Goal: Transaction & Acquisition: Purchase product/service

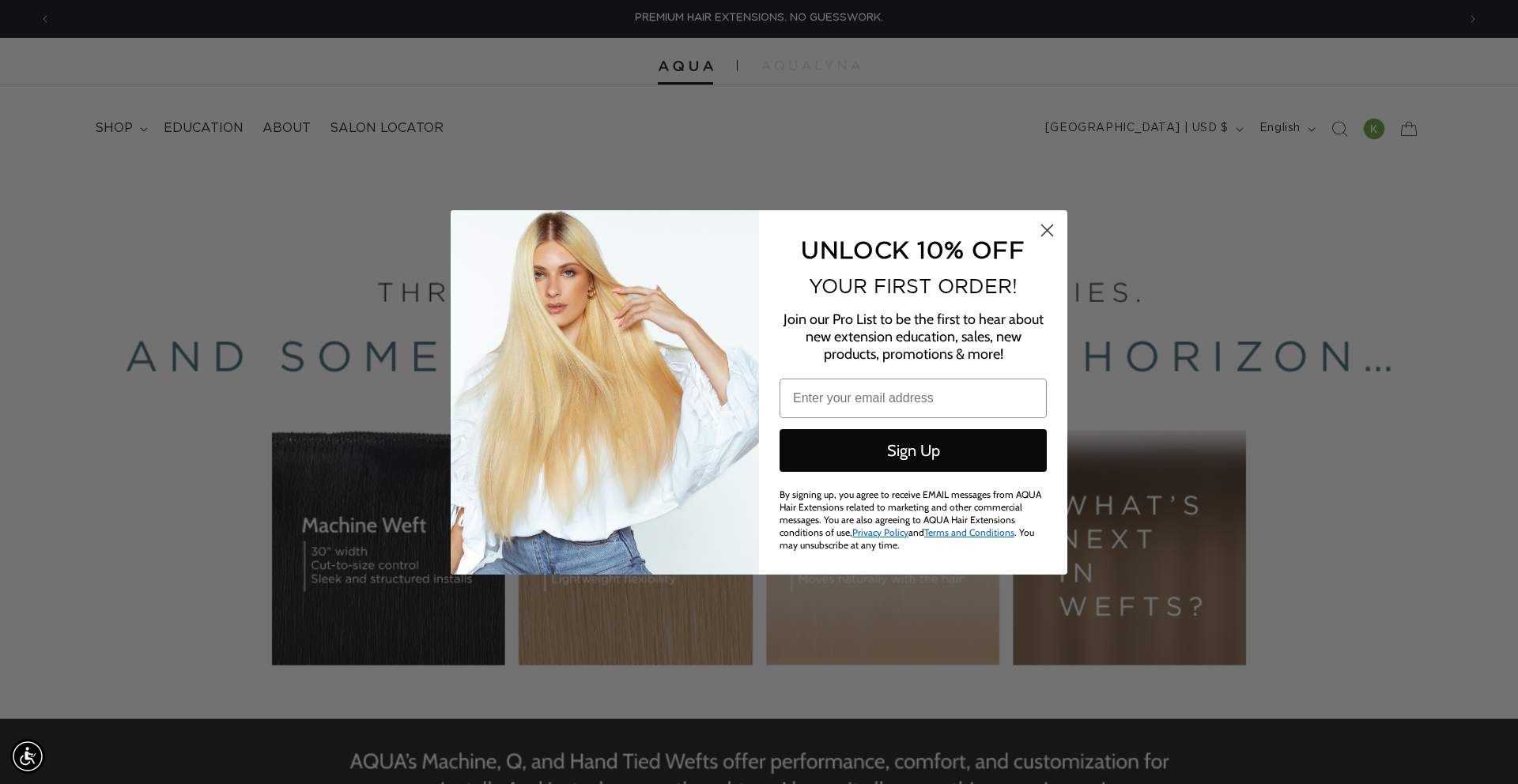
click at [920, 149] on div "Close dialog UNLOCK 10% OFF YOUR FIRST ORDER! Join our Pro List to be the first…" at bounding box center [759, 392] width 1518 height 784
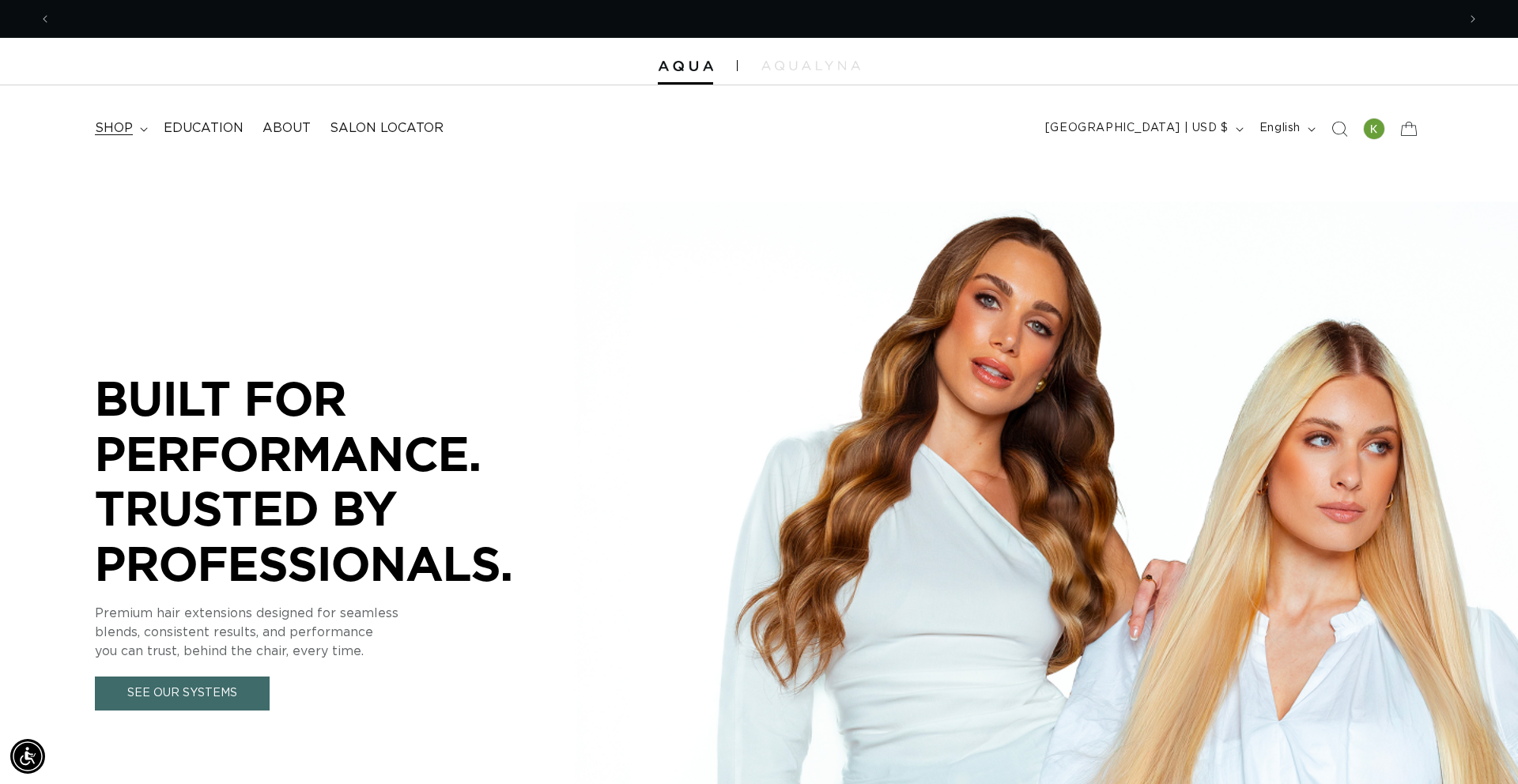
scroll to position [0, 1406]
click at [126, 132] on span "shop" at bounding box center [114, 129] width 38 height 17
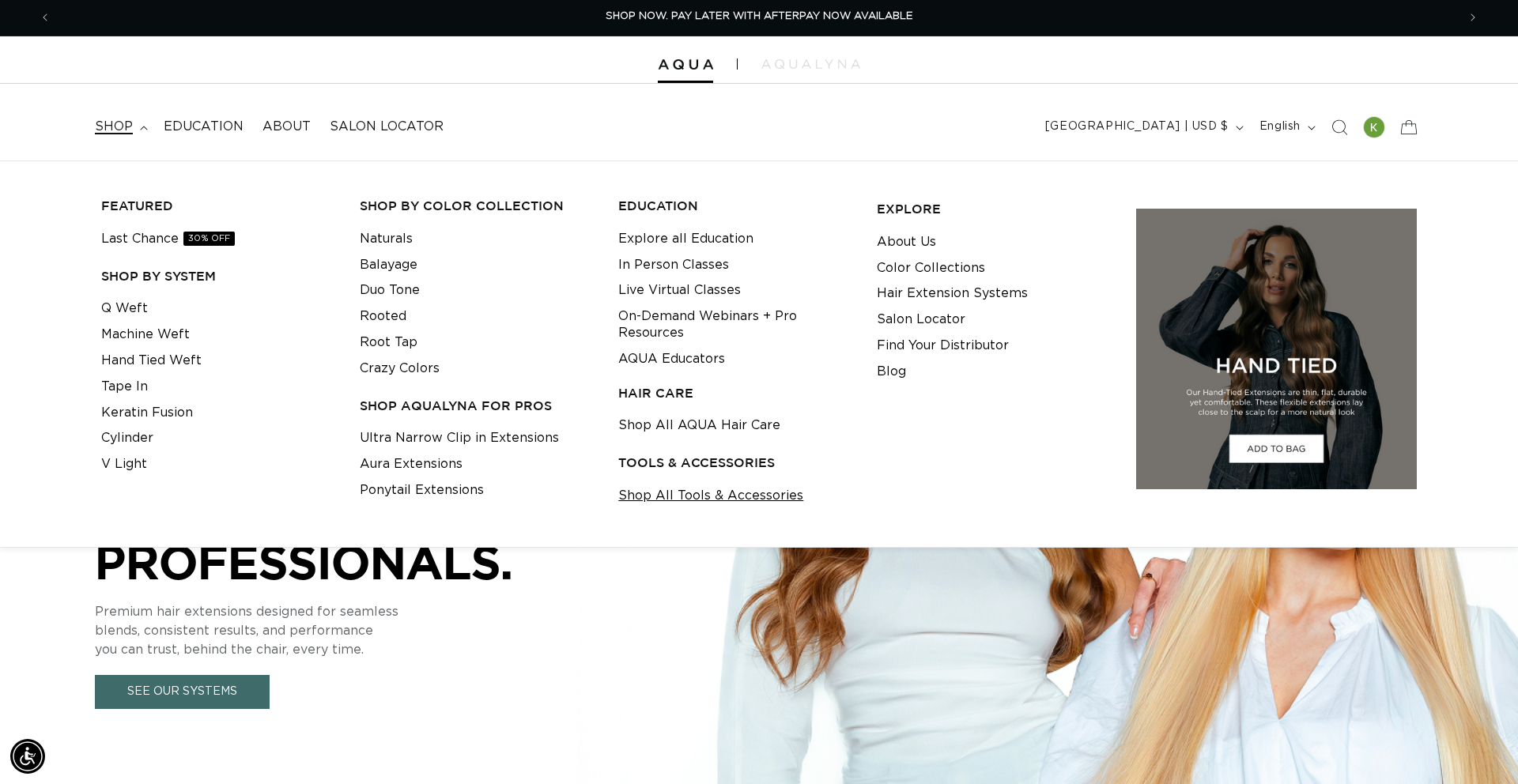
click at [769, 494] on link "Shop All Tools & Accessories" at bounding box center [710, 495] width 185 height 26
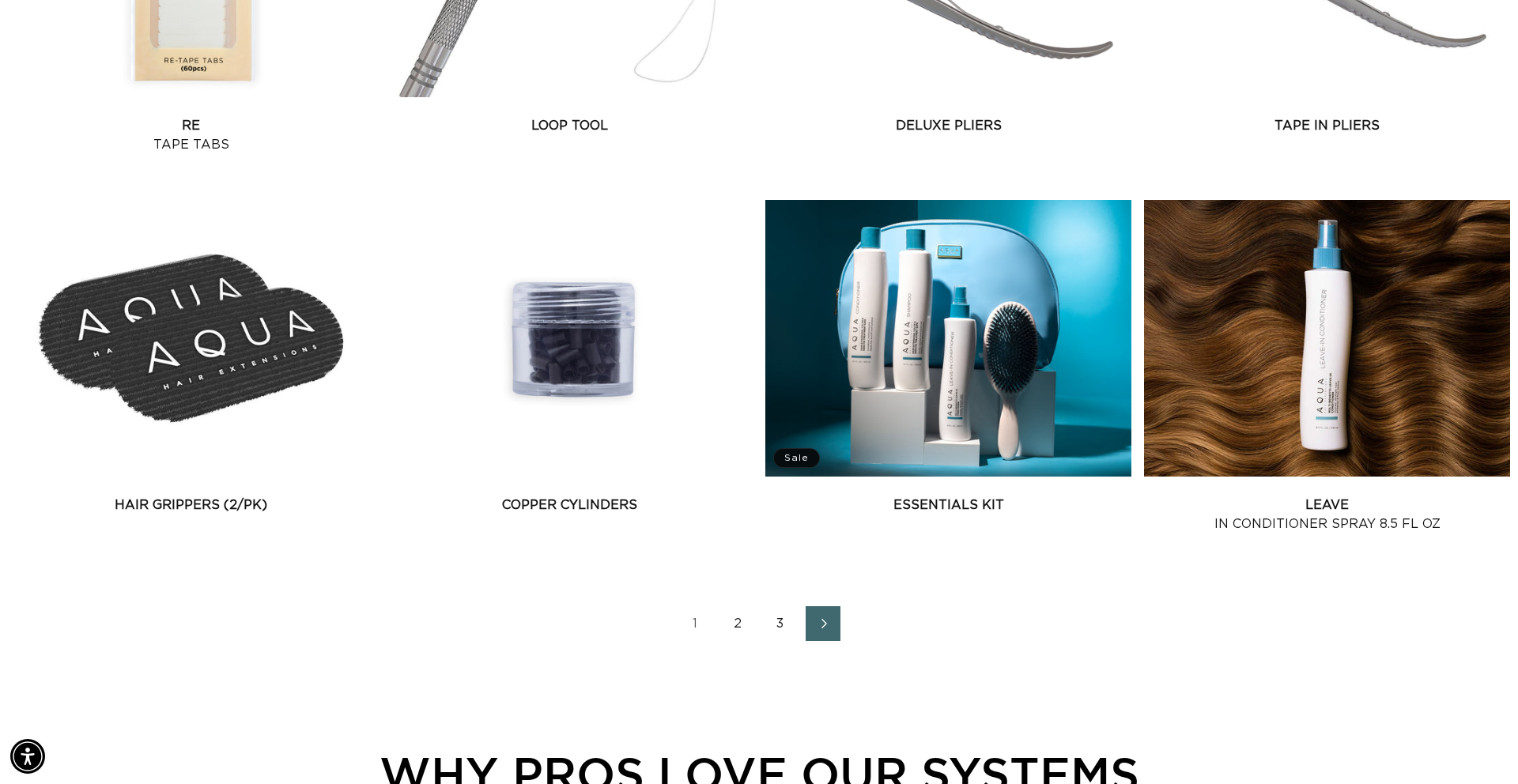
scroll to position [0, 2812]
click at [730, 626] on link "2" at bounding box center [738, 624] width 35 height 35
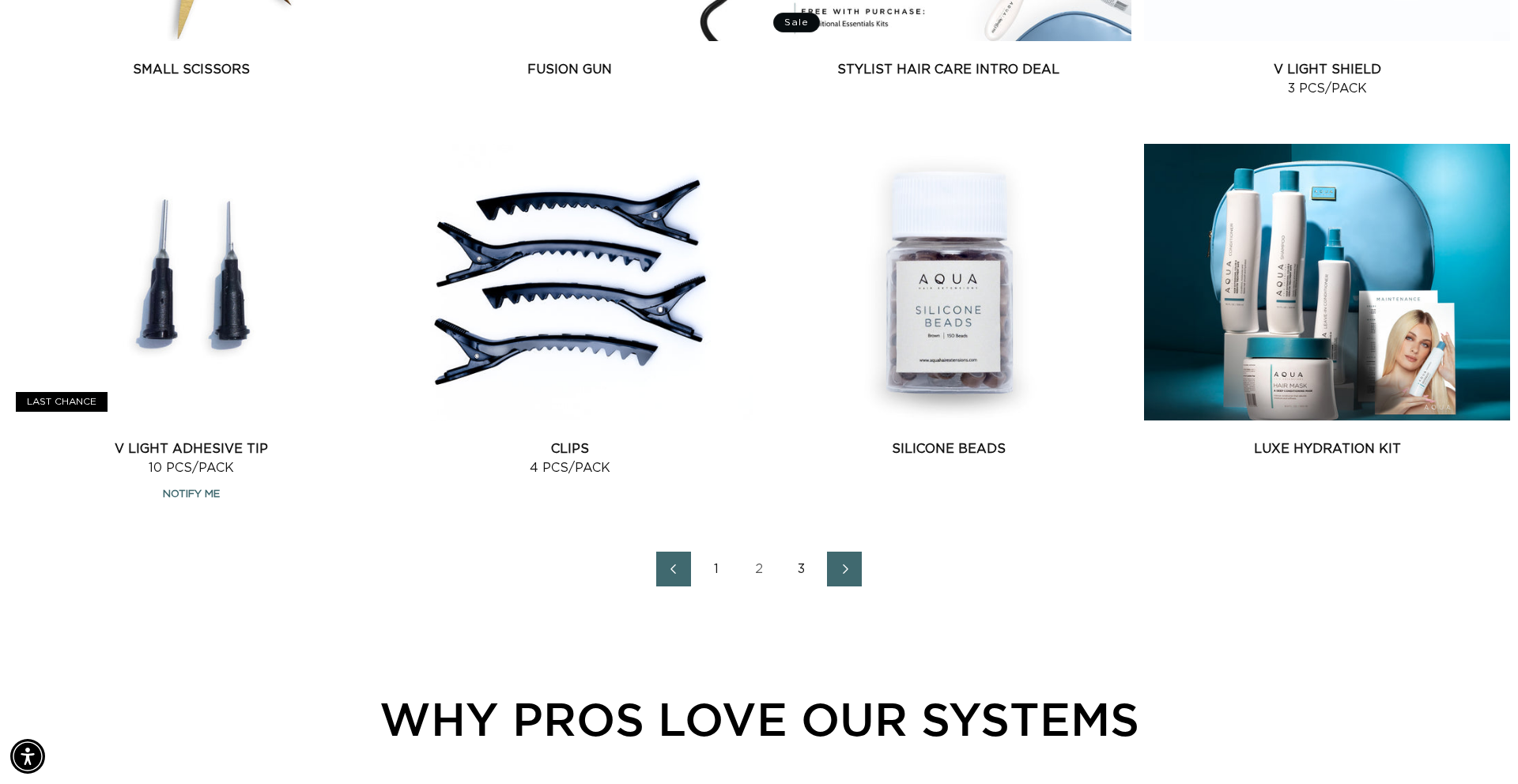
scroll to position [0, 2812]
click at [959, 440] on link "Silicone Beads" at bounding box center [948, 449] width 366 height 19
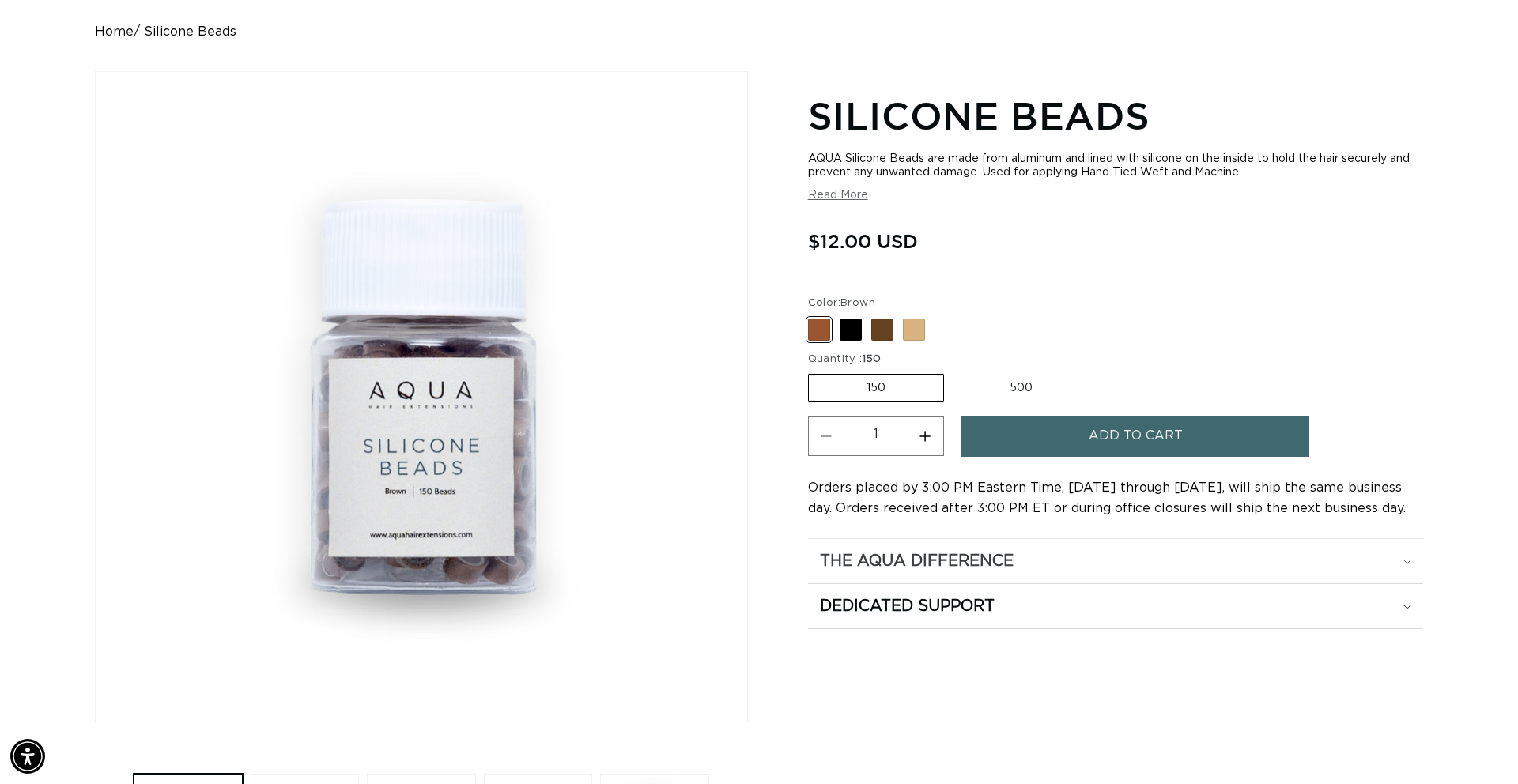
scroll to position [0, 2812]
click at [1399, 569] on div "The Aqua Difference" at bounding box center [1115, 561] width 592 height 21
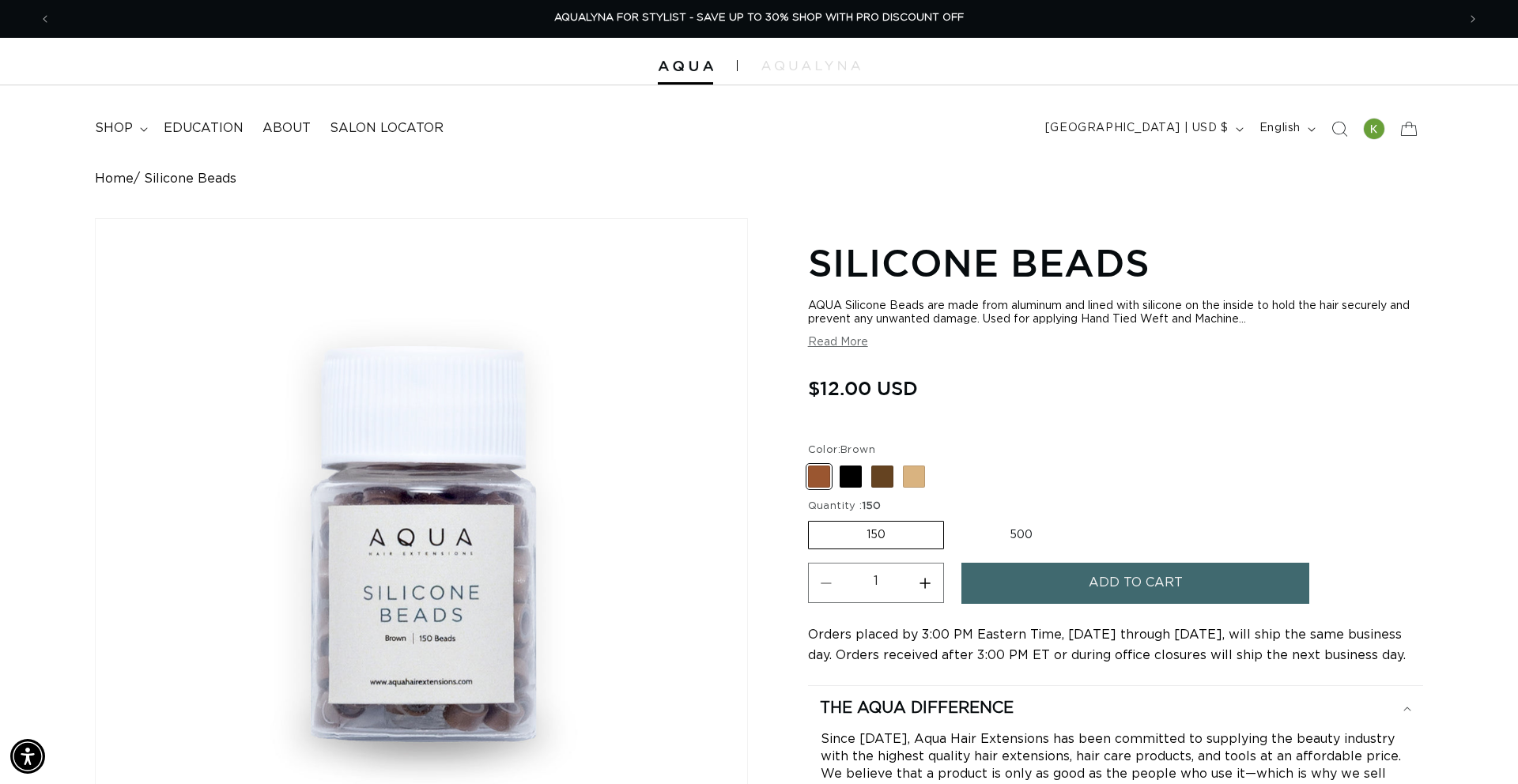
scroll to position [4, 0]
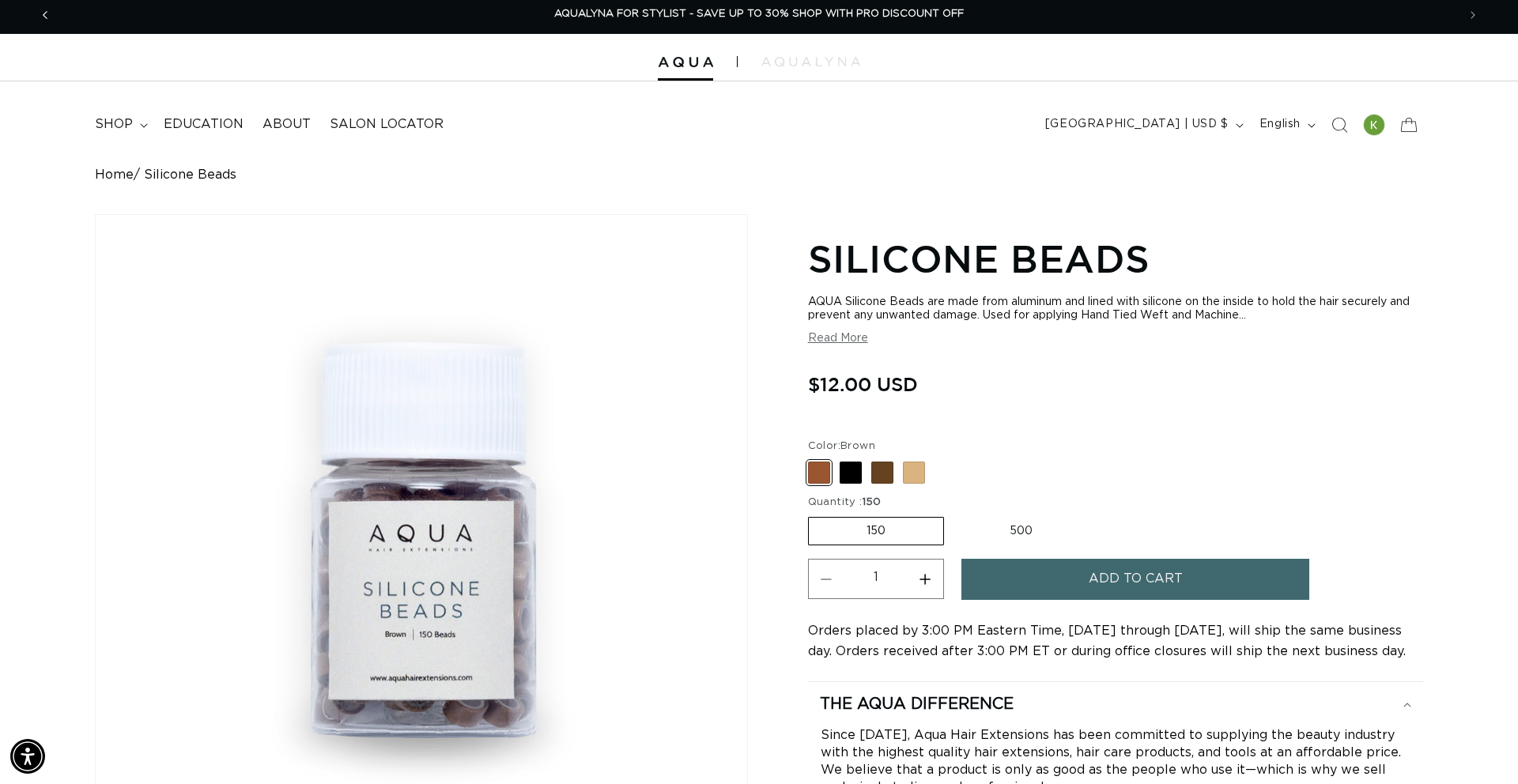
click at [51, 19] on span "Previous announcement" at bounding box center [45, 15] width 16 height 16
click at [42, 14] on icon "Previous announcement" at bounding box center [45, 15] width 6 height 17
click at [127, 126] on span "shop" at bounding box center [114, 124] width 38 height 17
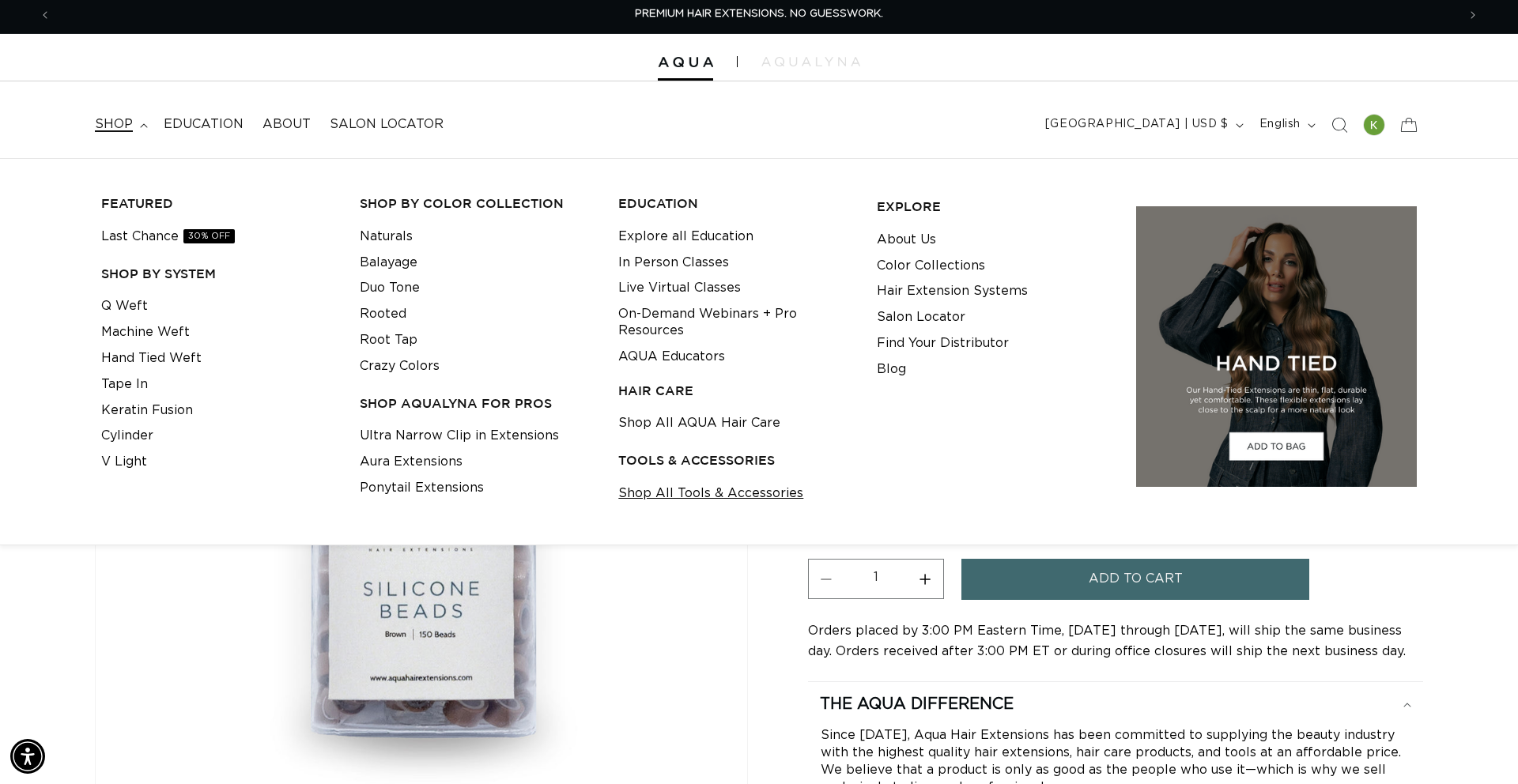
click at [694, 493] on link "Shop All Tools & Accessories" at bounding box center [710, 493] width 185 height 26
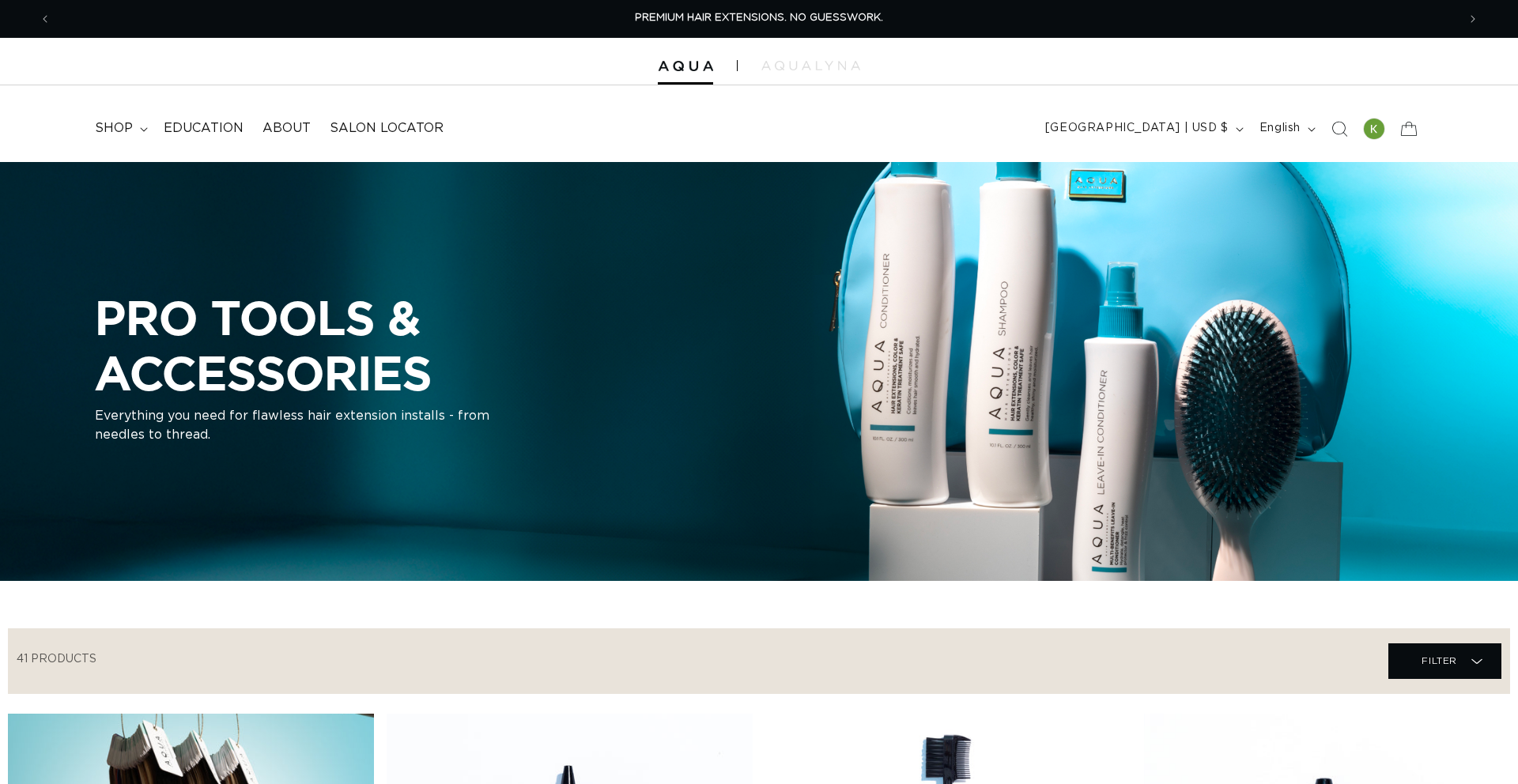
click at [1345, 131] on icon "Search" at bounding box center [1339, 129] width 16 height 16
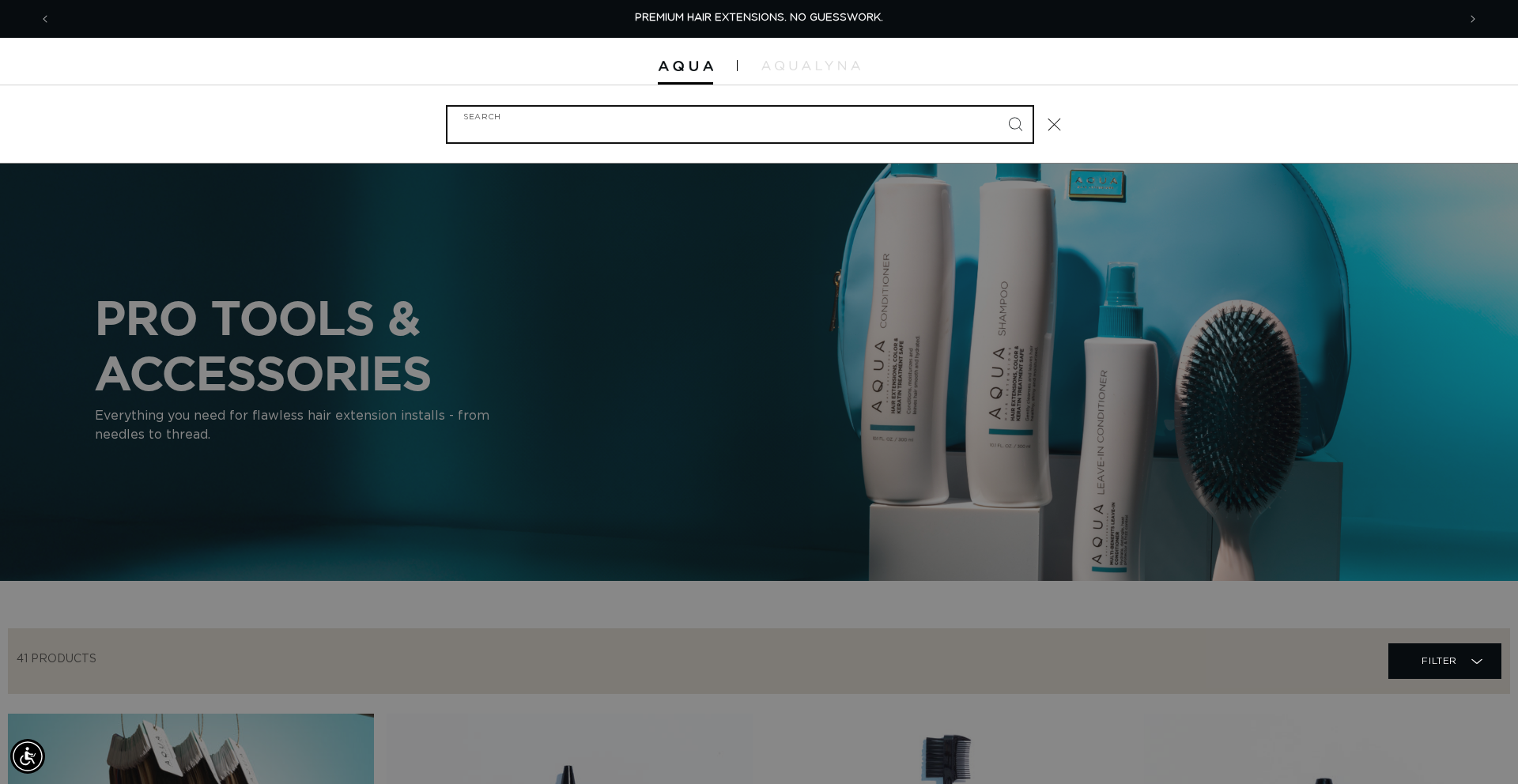
click at [677, 119] on input "Search" at bounding box center [739, 124] width 585 height 36
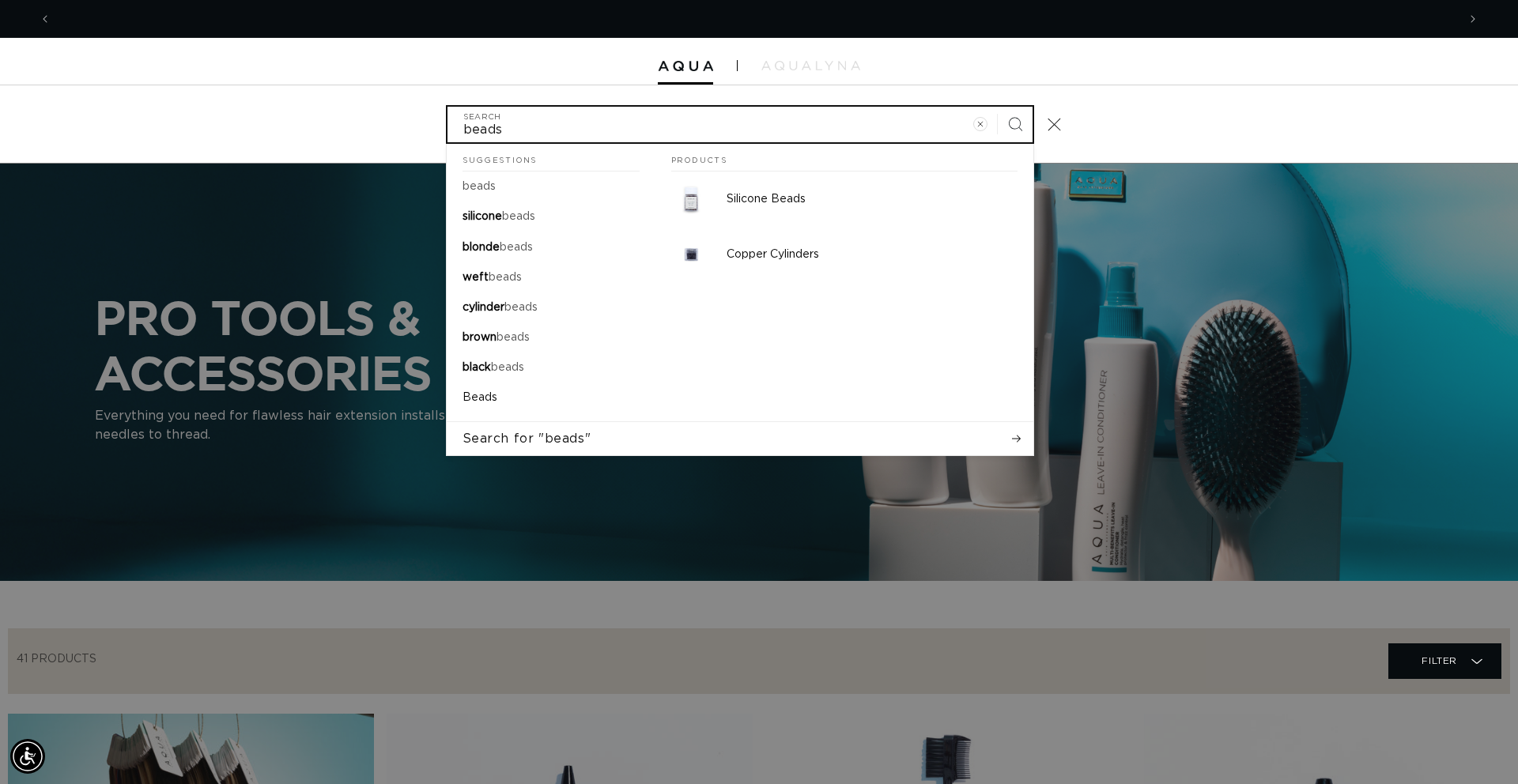
scroll to position [0, 2812]
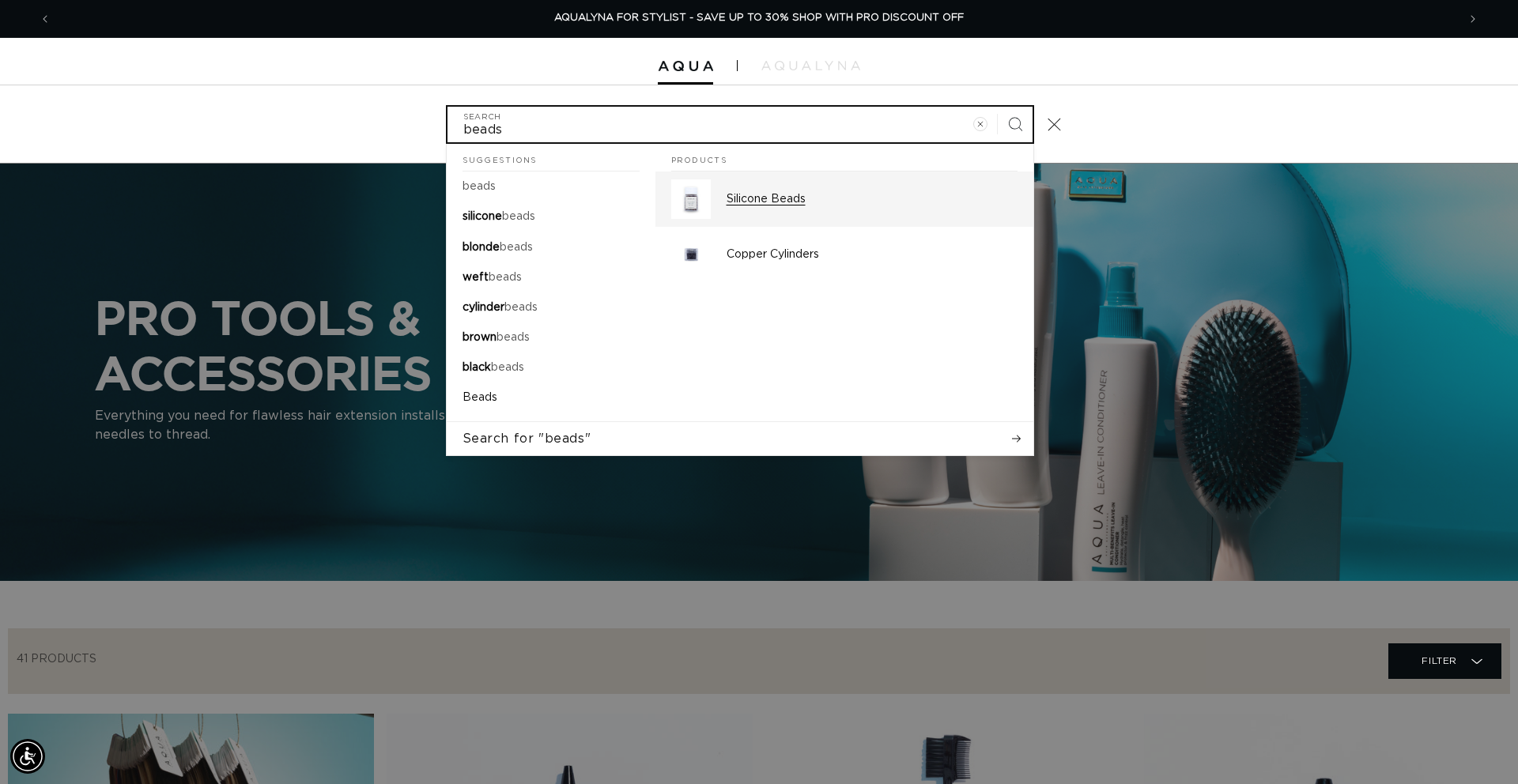
type input "beads"
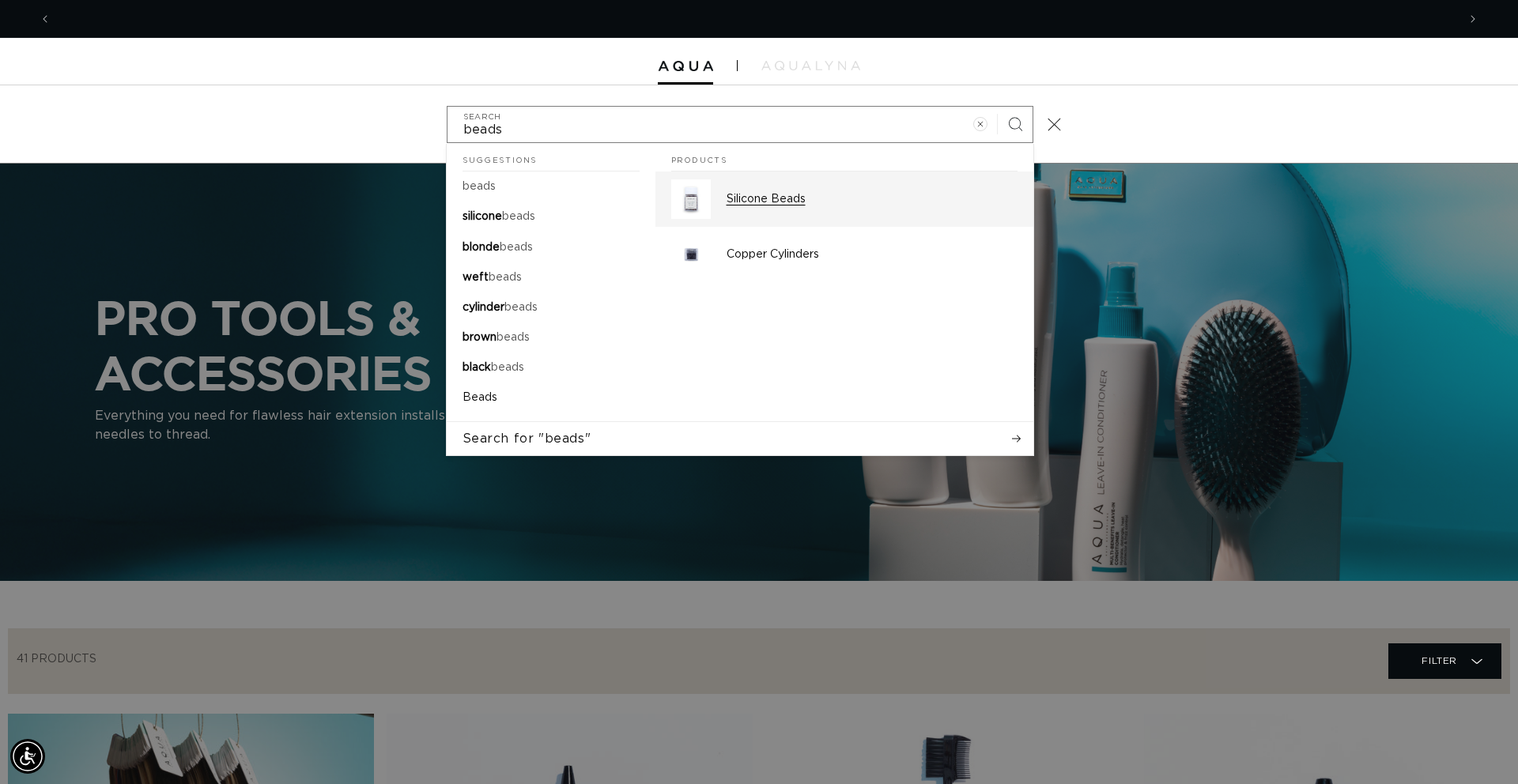
click at [759, 202] on p "Silicone Beads" at bounding box center [871, 198] width 291 height 14
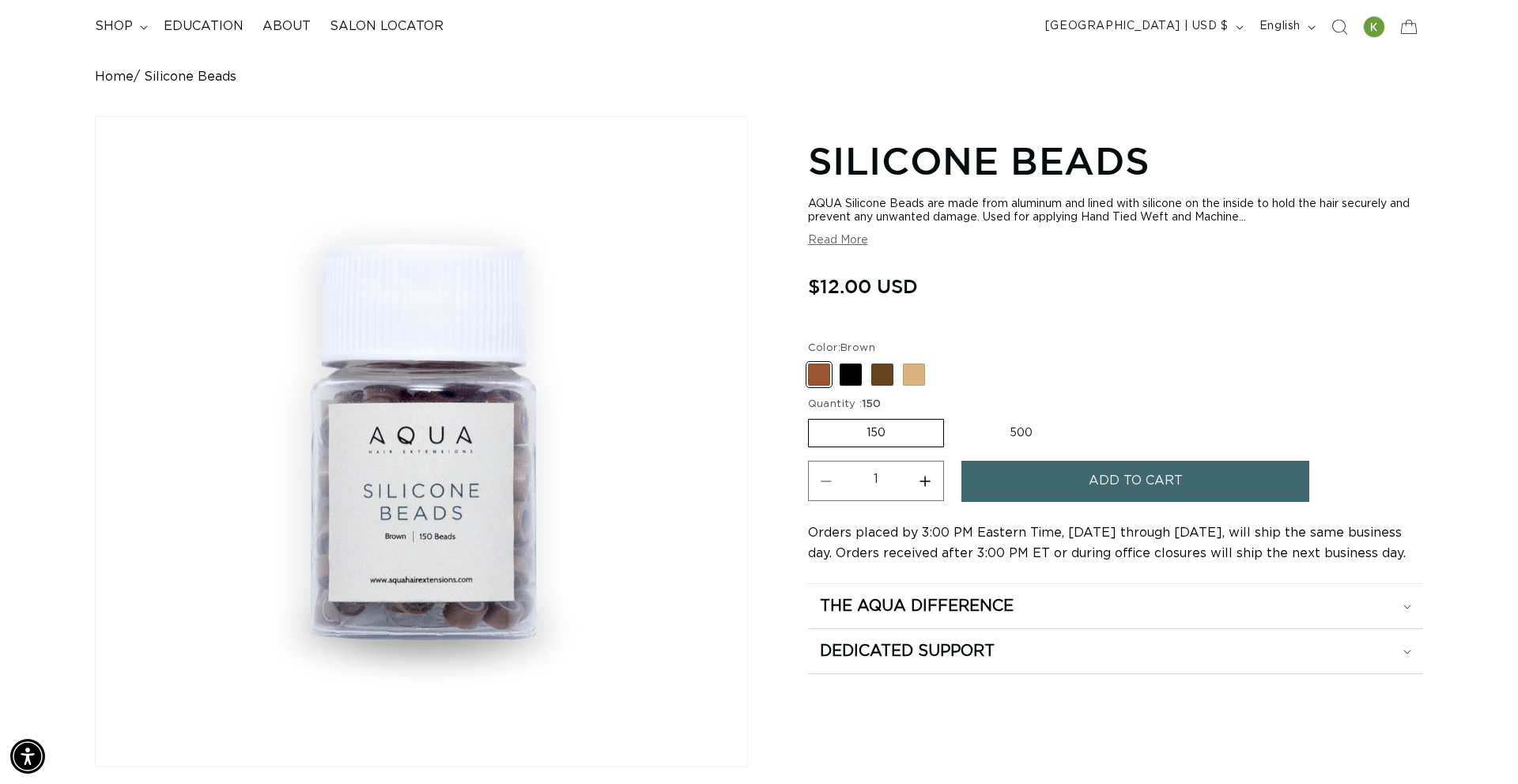
scroll to position [0, 1406]
